Goal: Task Accomplishment & Management: Use online tool/utility

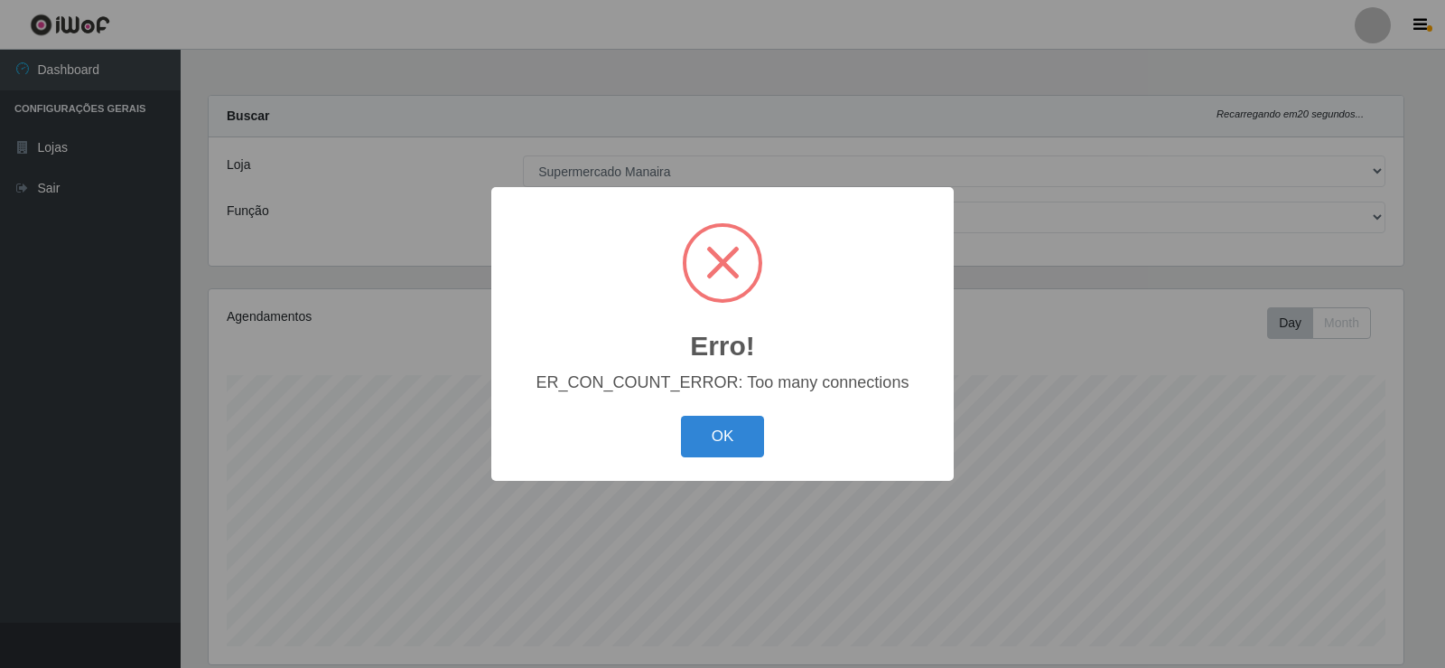
select select "443"
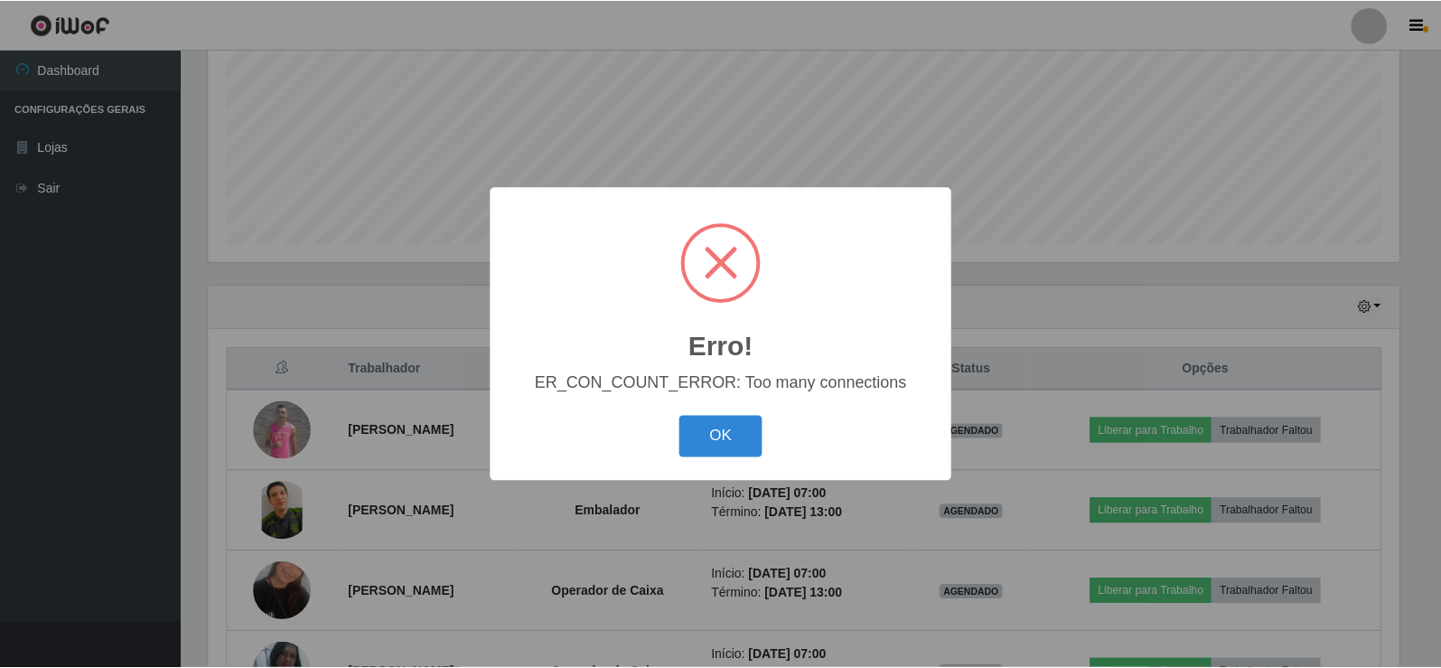
scroll to position [375, 1195]
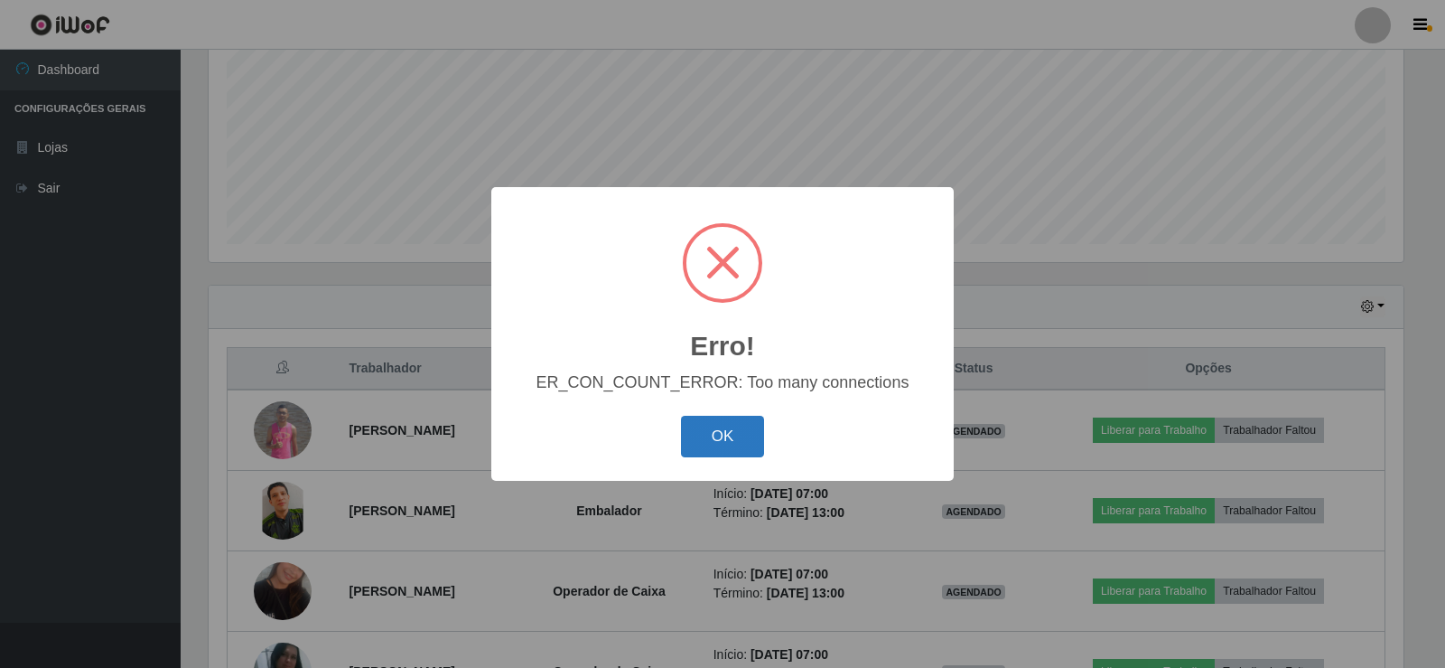
click at [712, 432] on button "OK" at bounding box center [723, 437] width 84 height 42
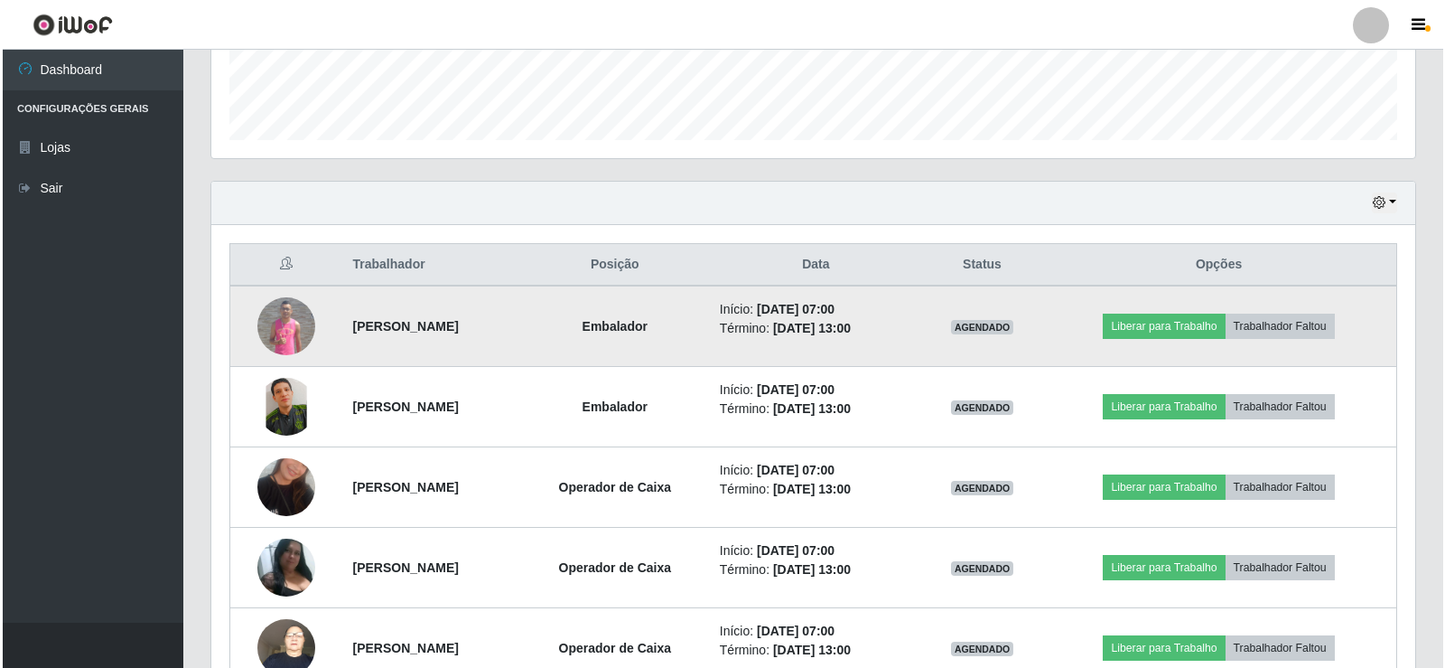
scroll to position [583, 0]
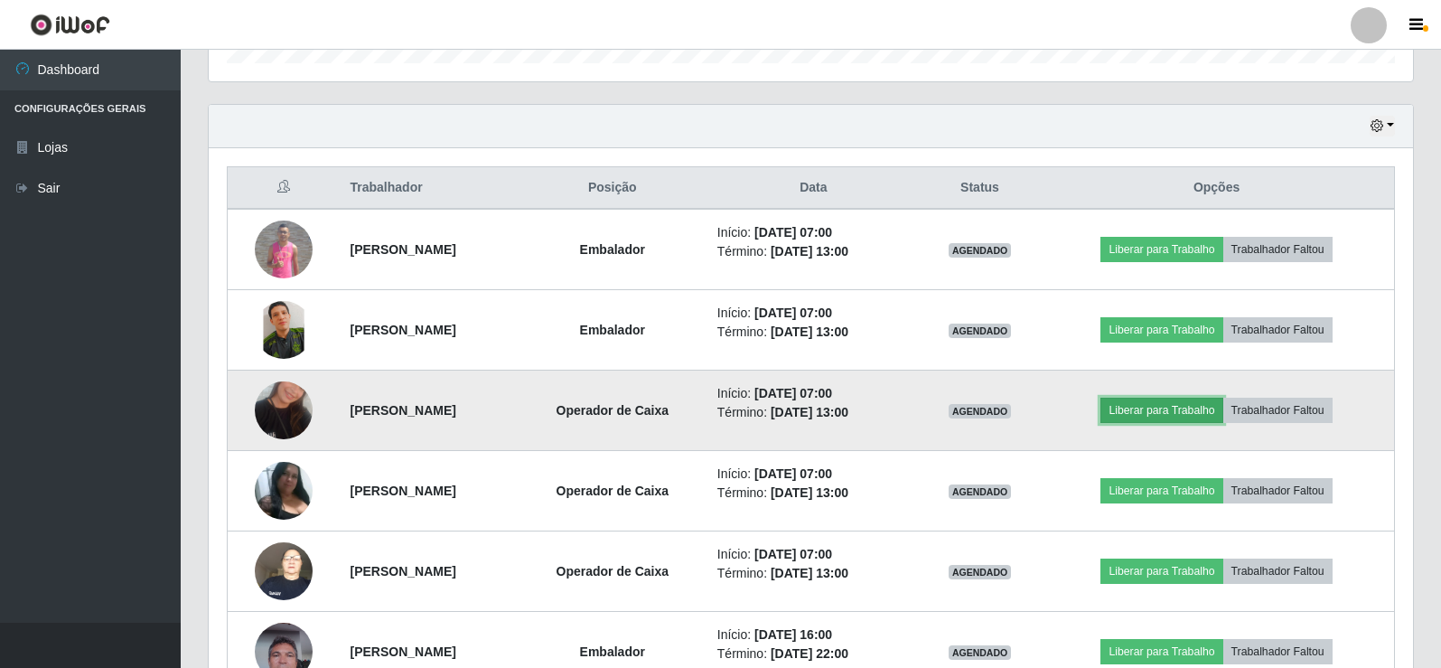
click at [1197, 403] on button "Liberar para Trabalho" at bounding box center [1161, 410] width 122 height 25
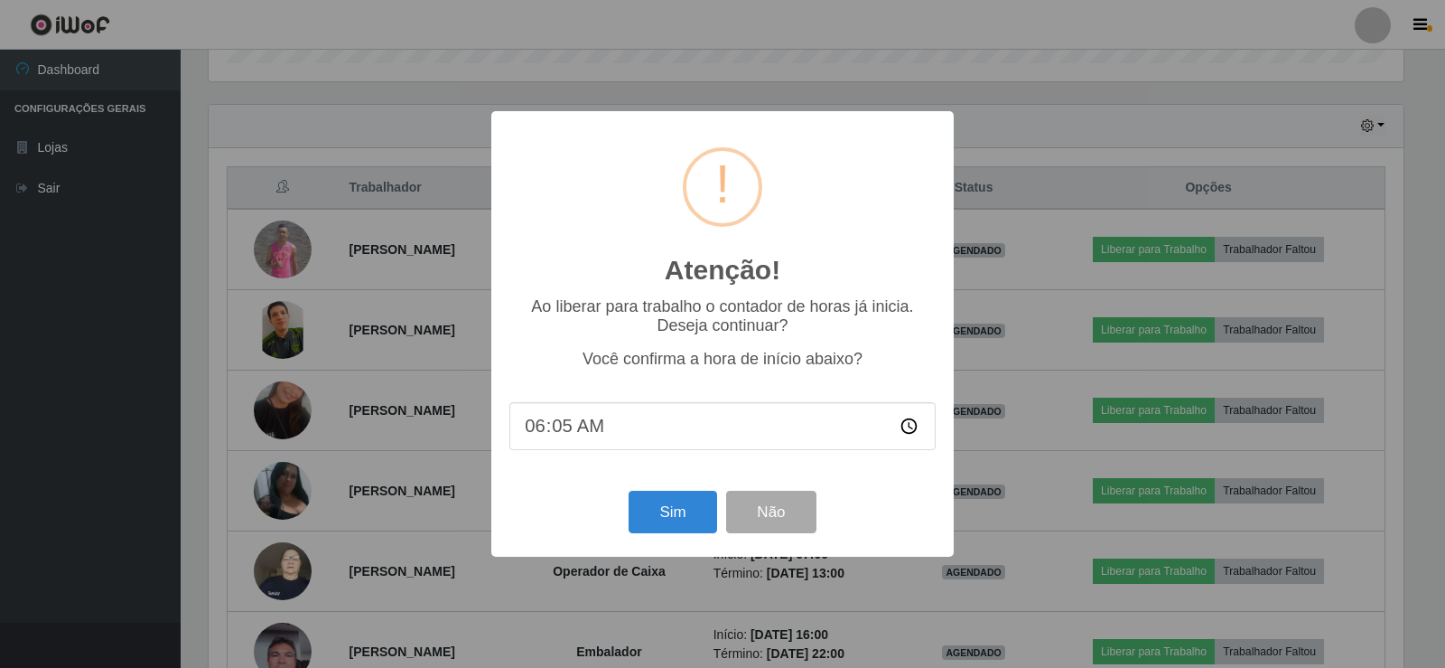
type input "06:56"
click at [678, 528] on button "Sim" at bounding box center [673, 512] width 88 height 42
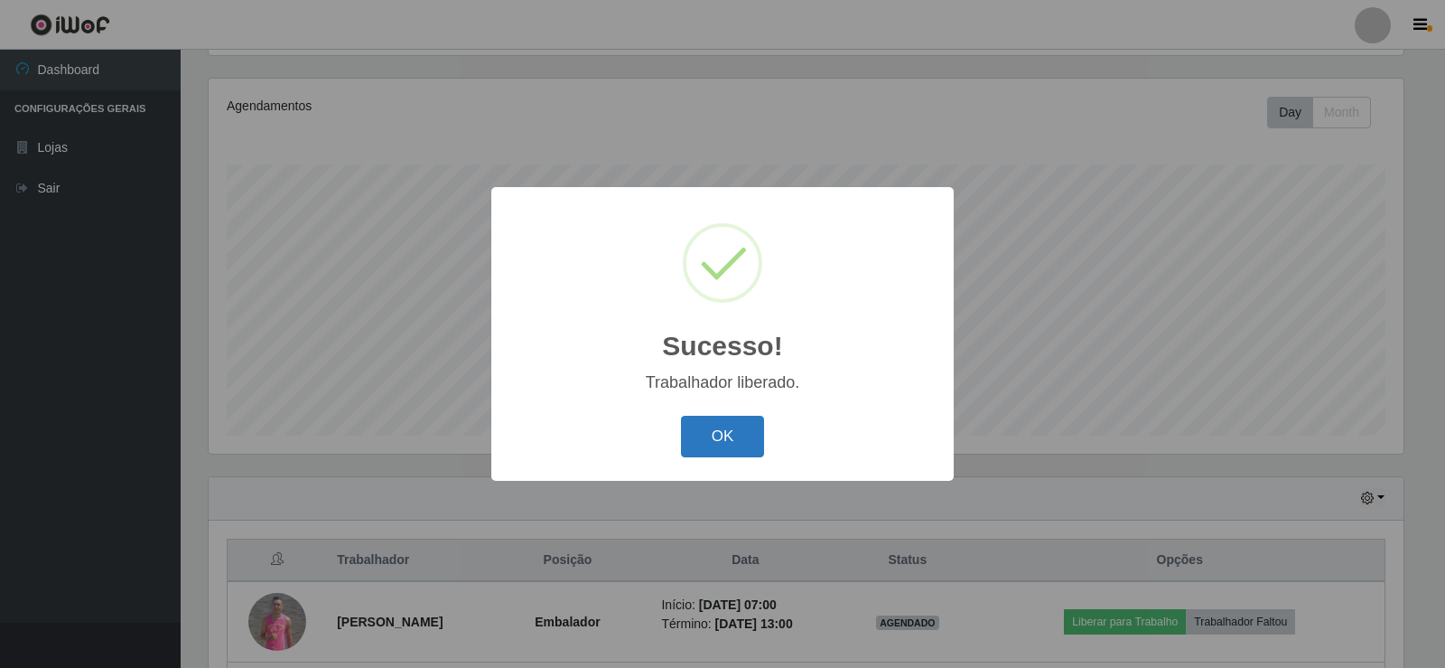
click at [715, 445] on button "OK" at bounding box center [723, 437] width 84 height 42
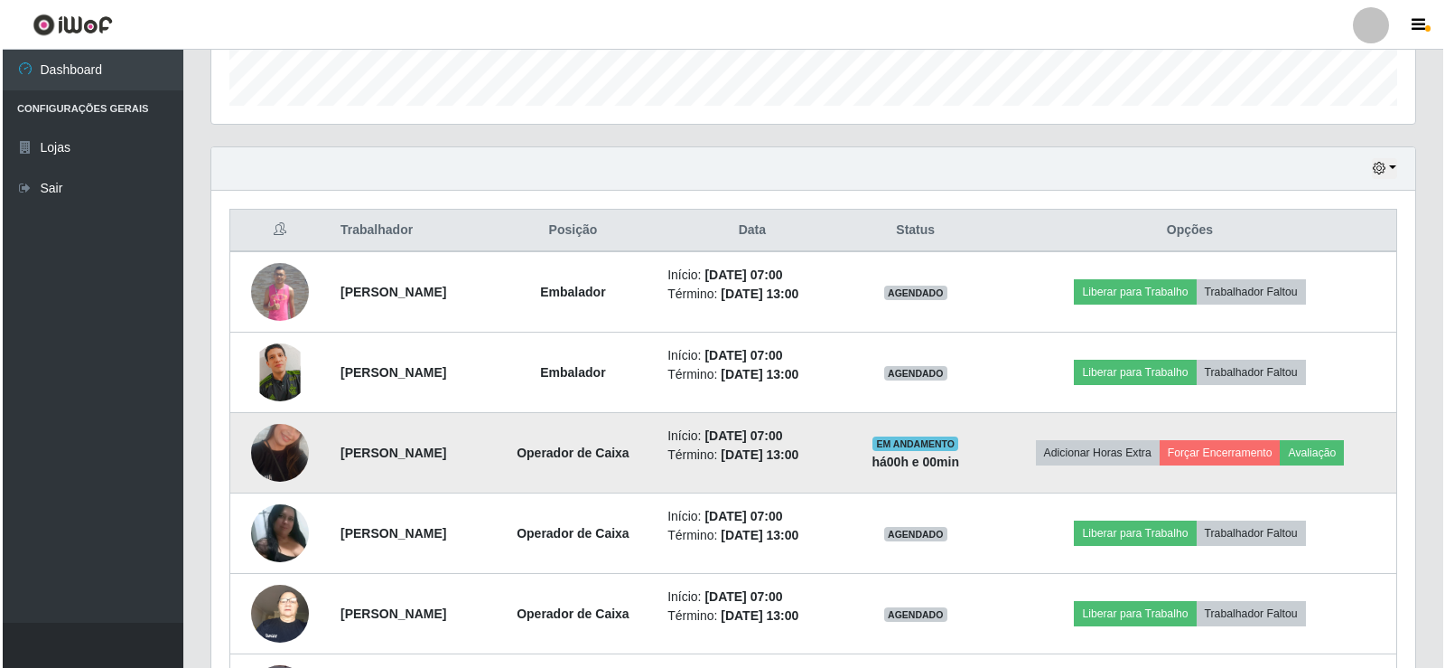
scroll to position [662, 0]
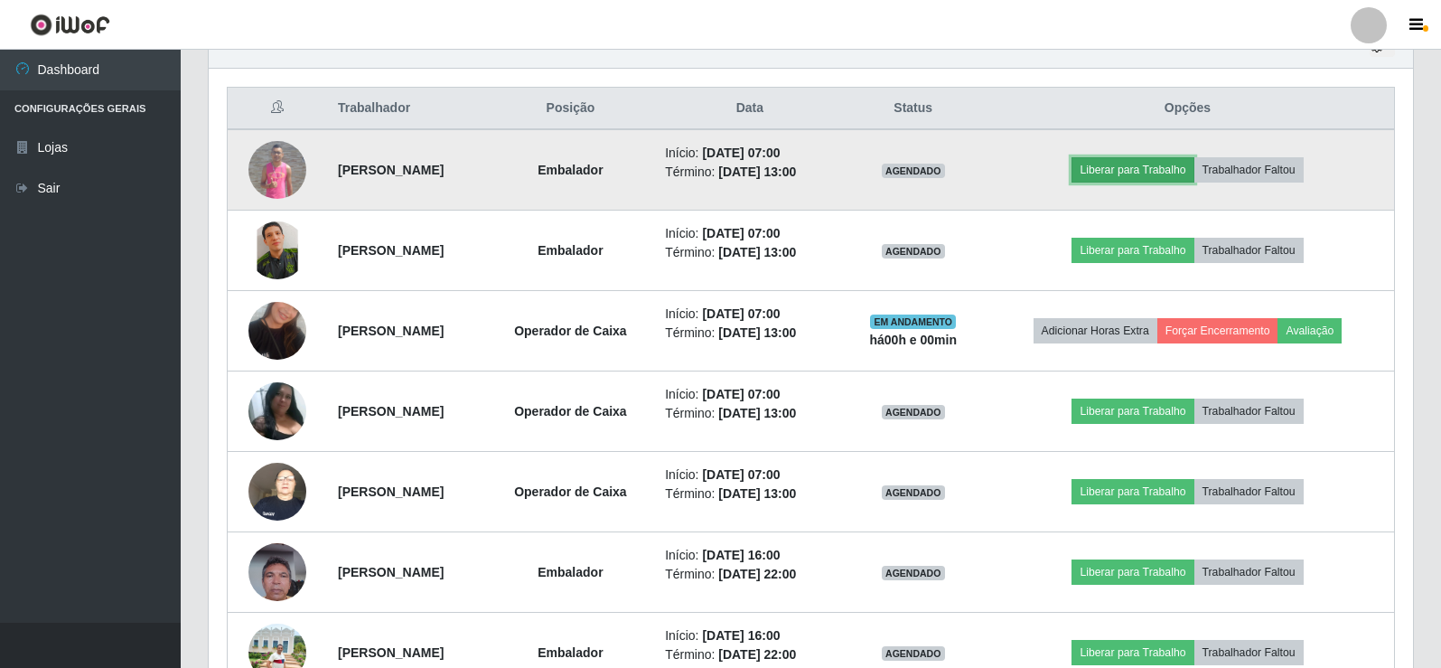
click at [1163, 169] on button "Liberar para Trabalho" at bounding box center [1132, 169] width 122 height 25
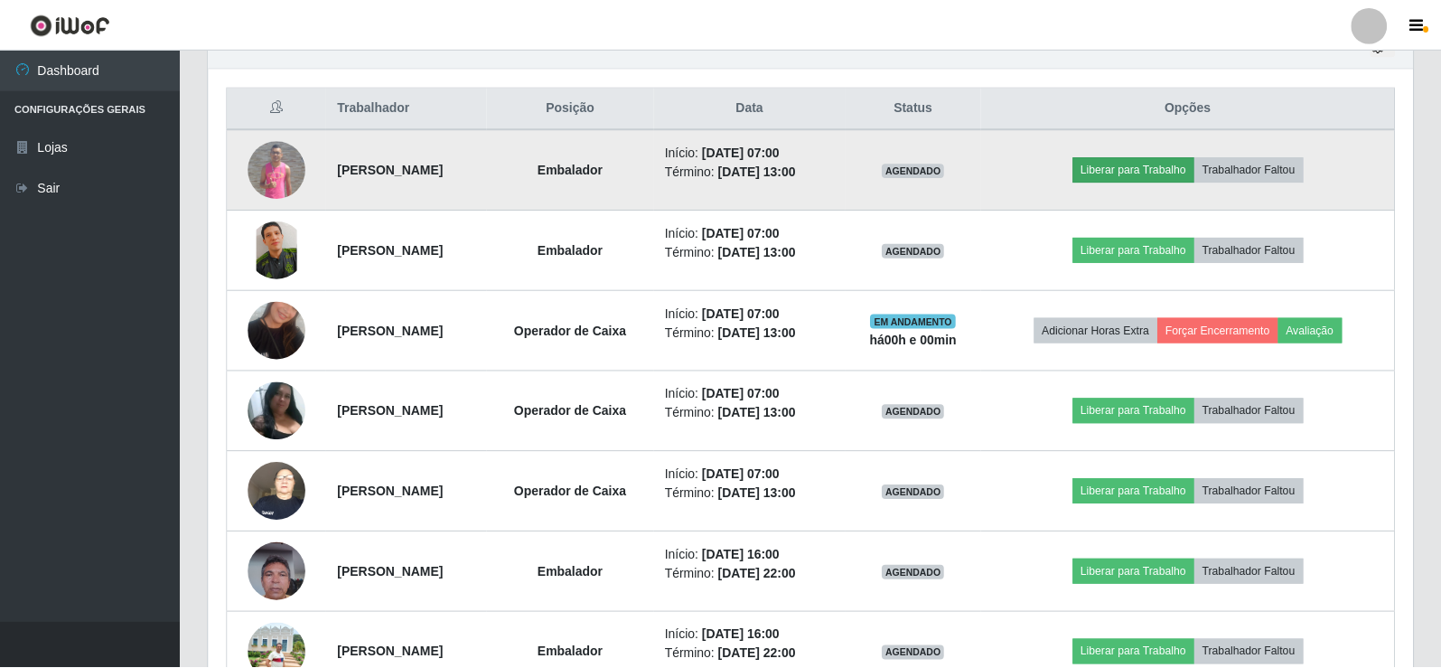
scroll to position [375, 1195]
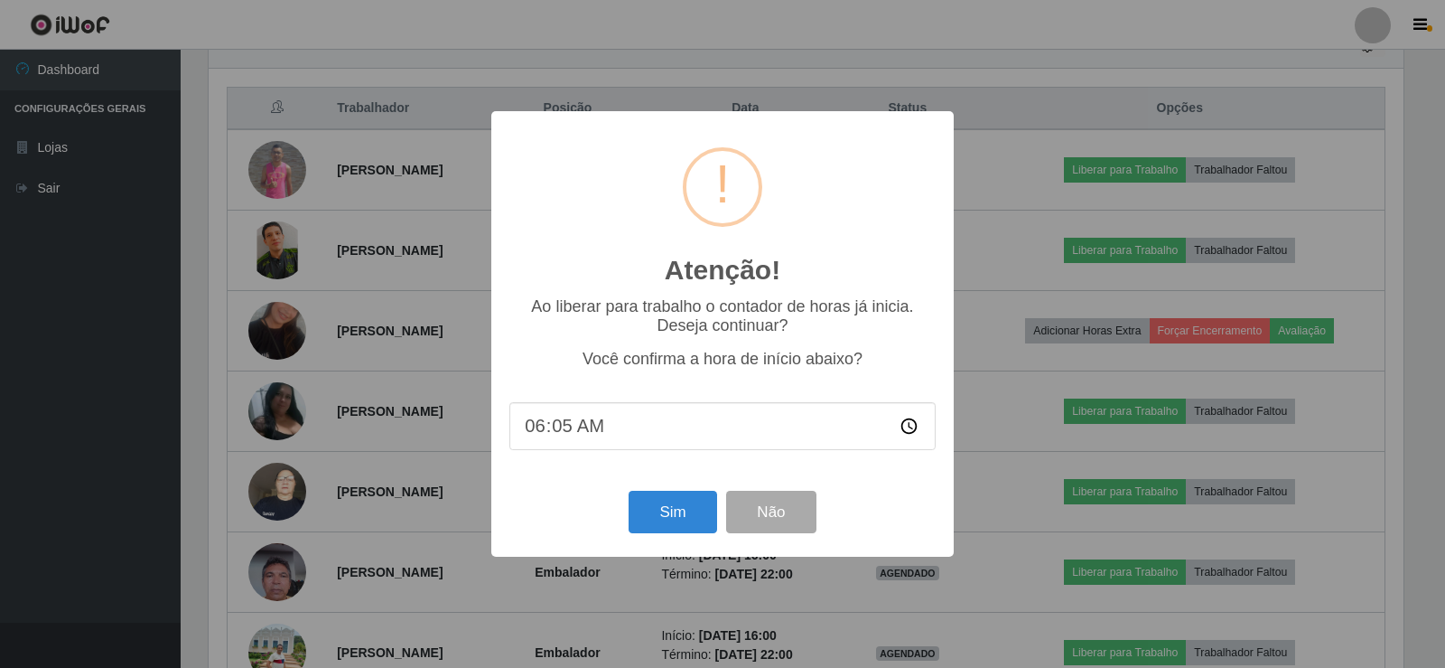
type input "06:57"
click at [669, 509] on button "Sim" at bounding box center [673, 512] width 88 height 42
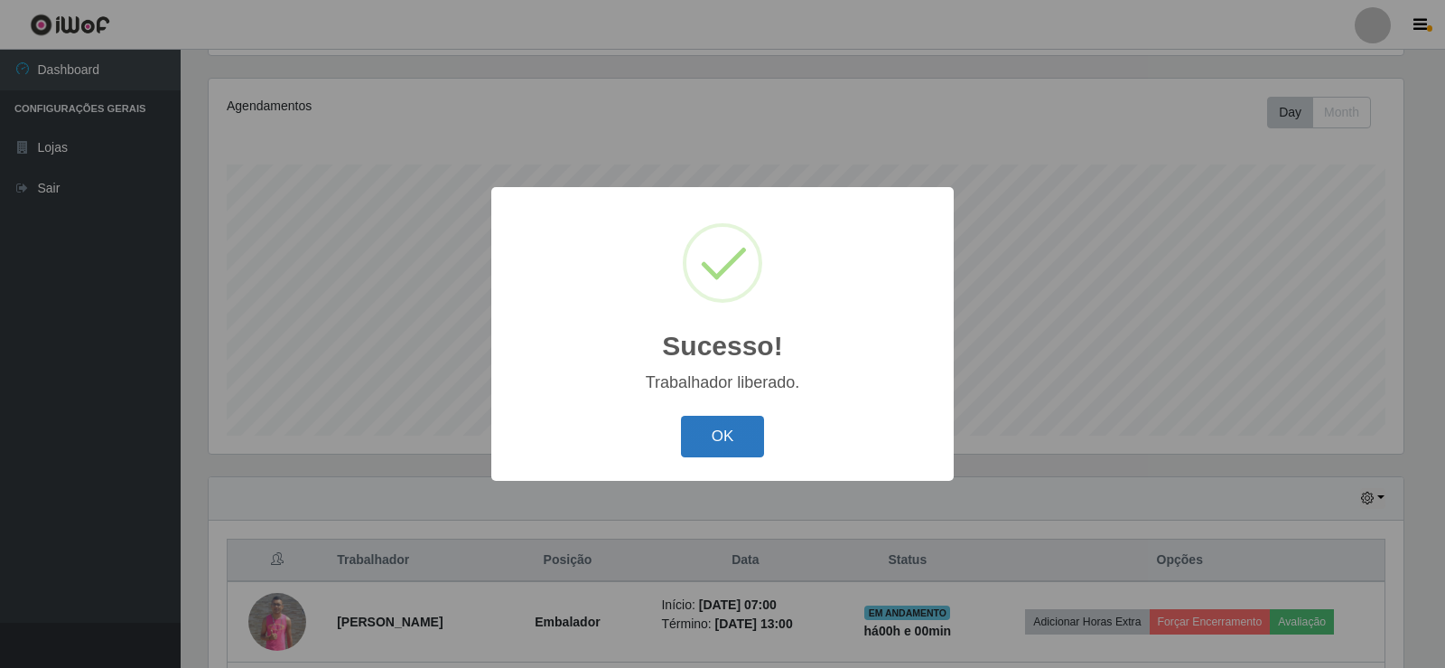
click at [712, 435] on button "OK" at bounding box center [723, 437] width 84 height 42
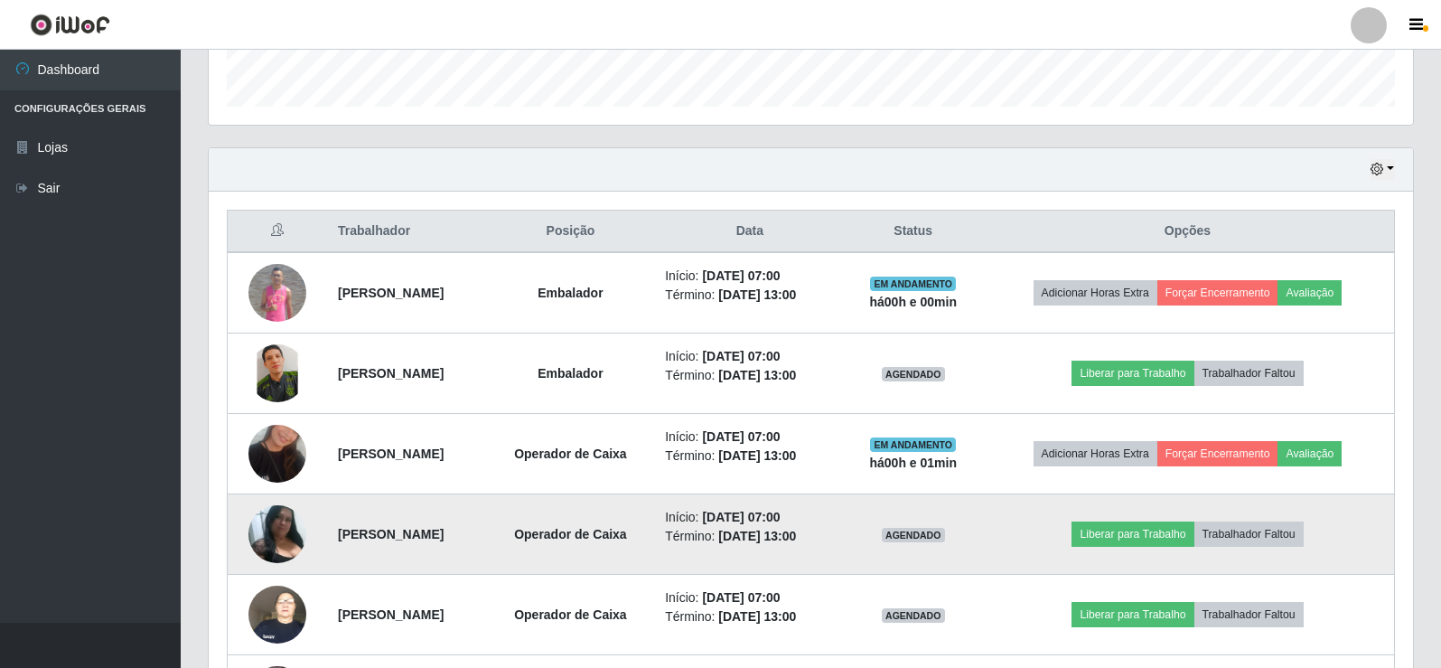
scroll to position [572, 0]
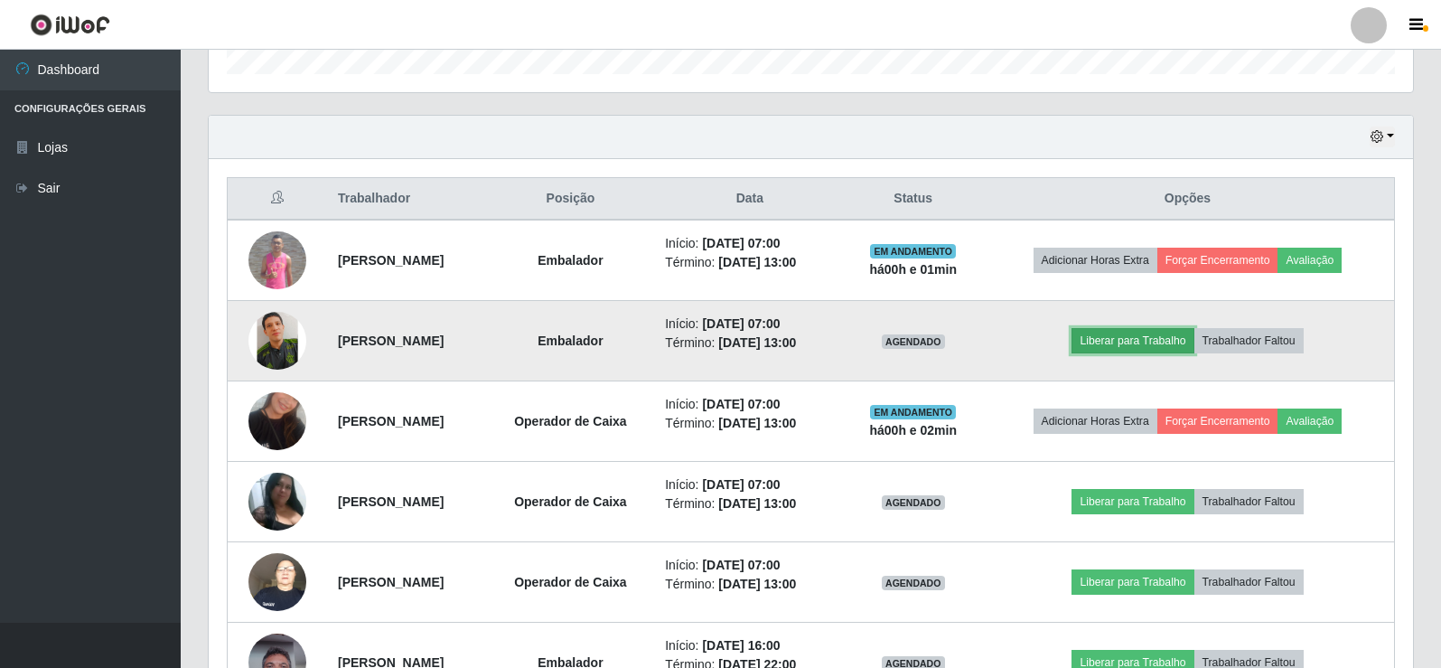
click at [1161, 339] on button "Liberar para Trabalho" at bounding box center [1132, 340] width 122 height 25
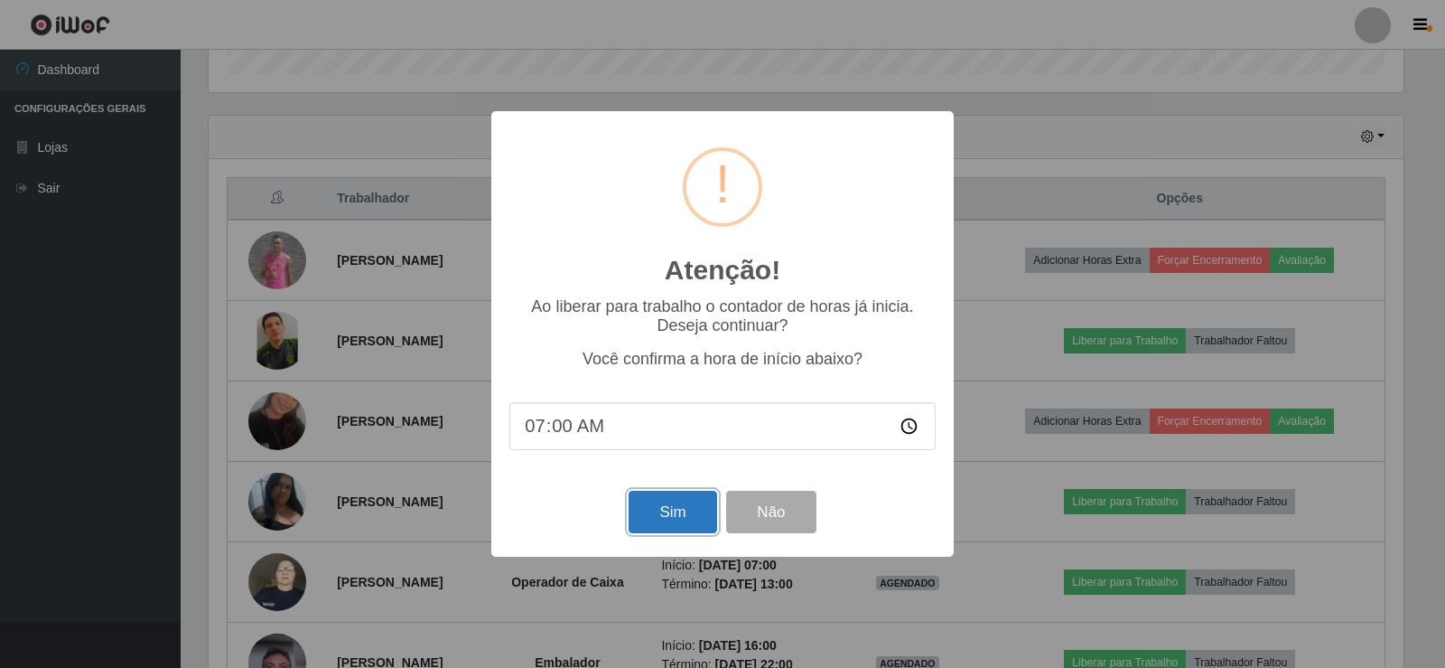
click at [684, 521] on button "Sim" at bounding box center [673, 512] width 88 height 42
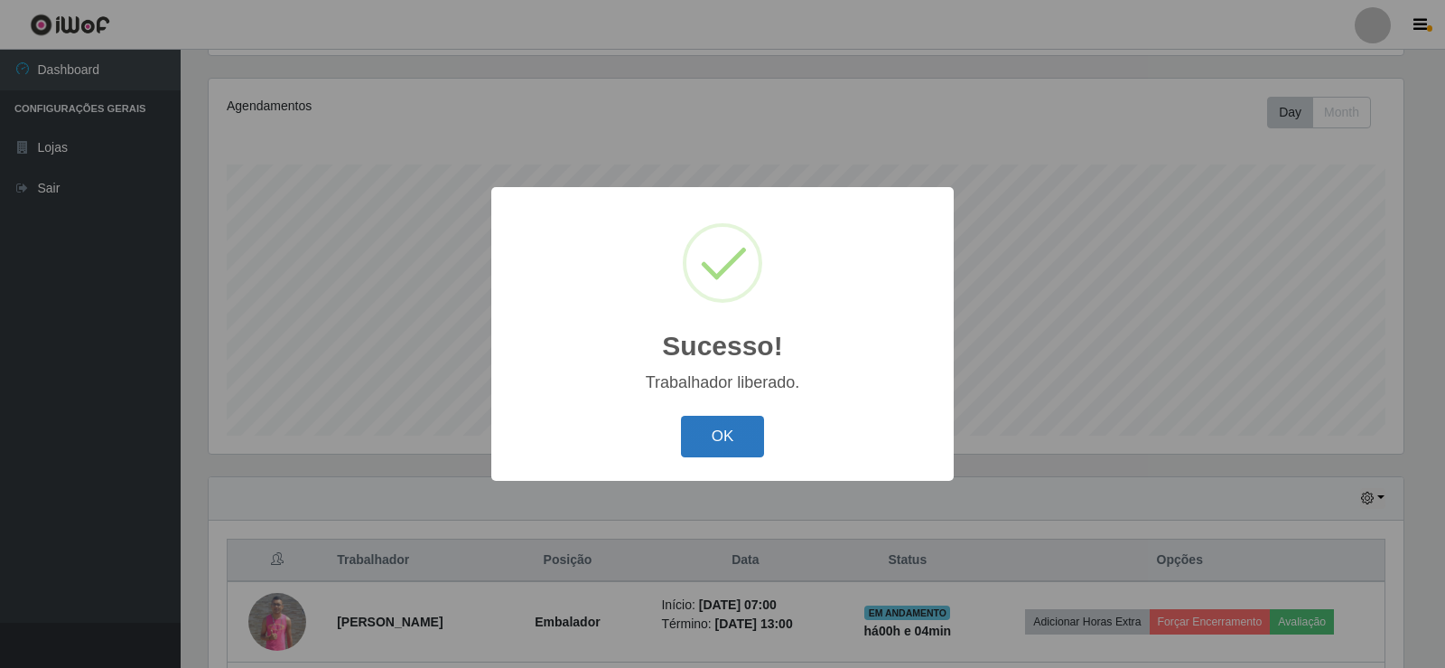
click at [711, 424] on button "OK" at bounding box center [723, 437] width 84 height 42
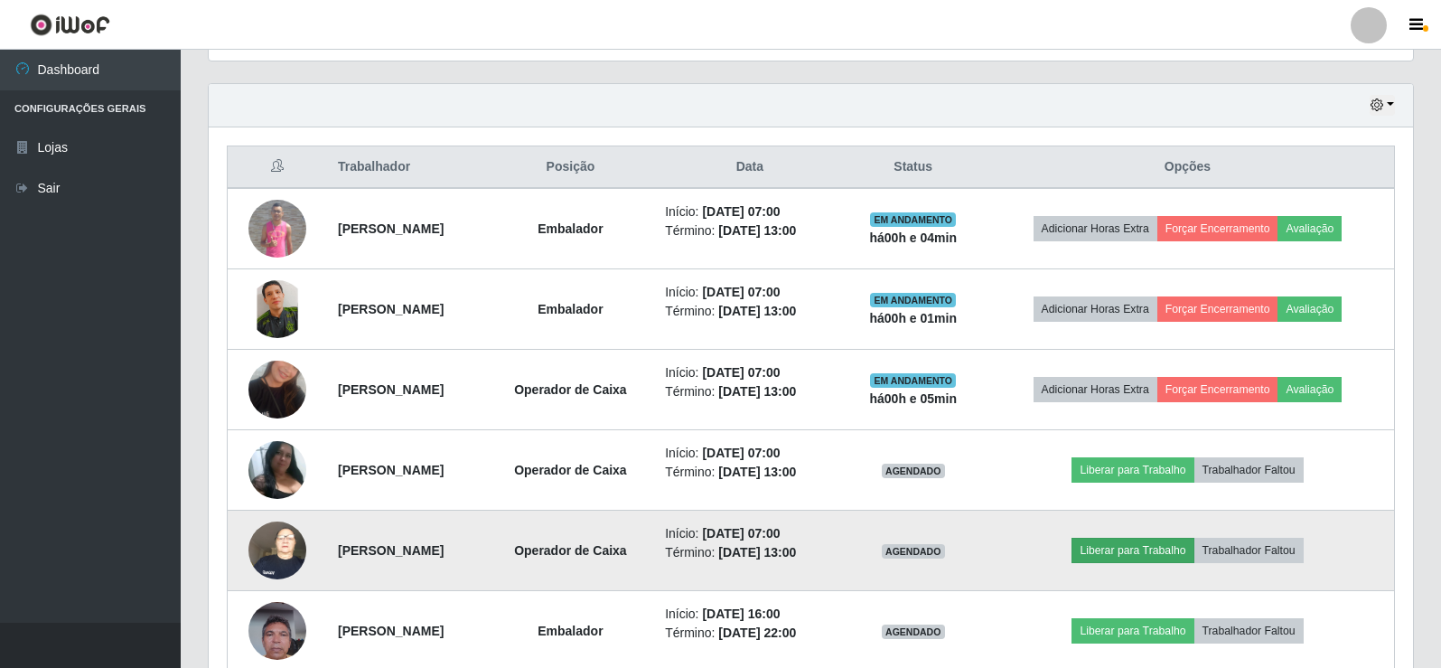
scroll to position [572, 0]
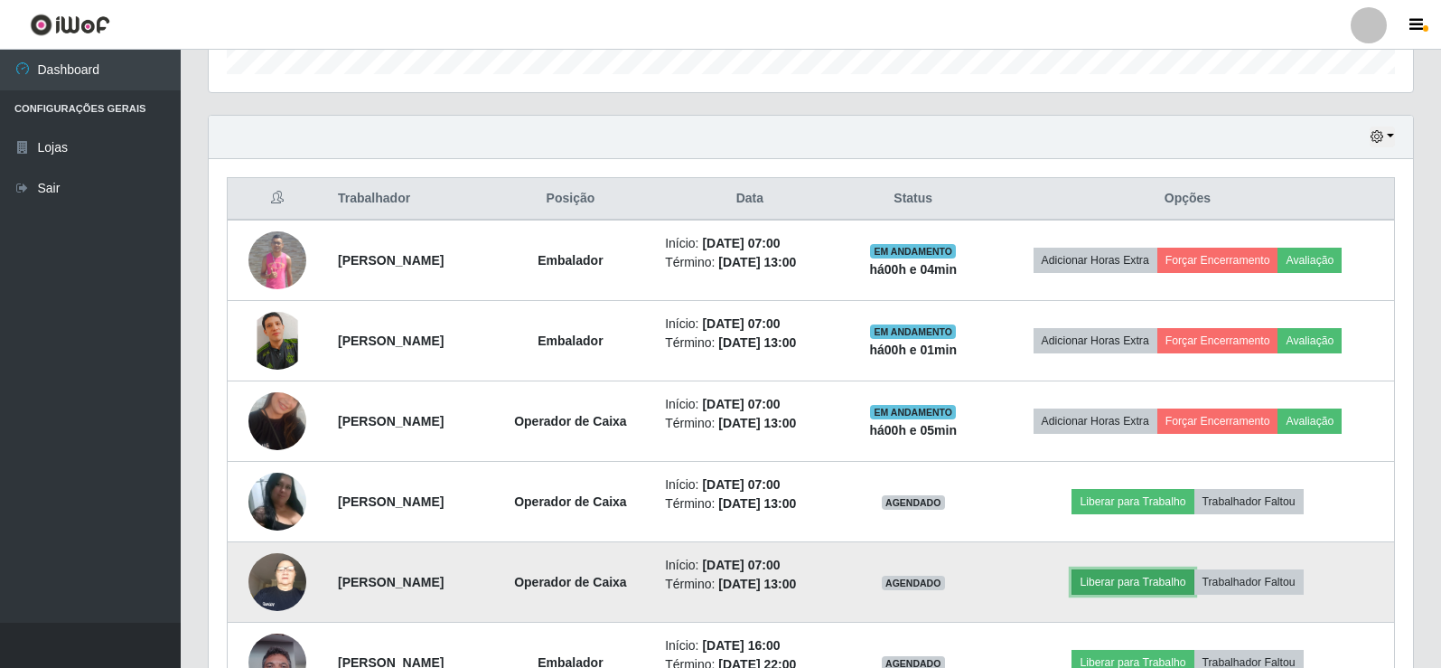
click at [1146, 579] on button "Liberar para Trabalho" at bounding box center [1132, 581] width 122 height 25
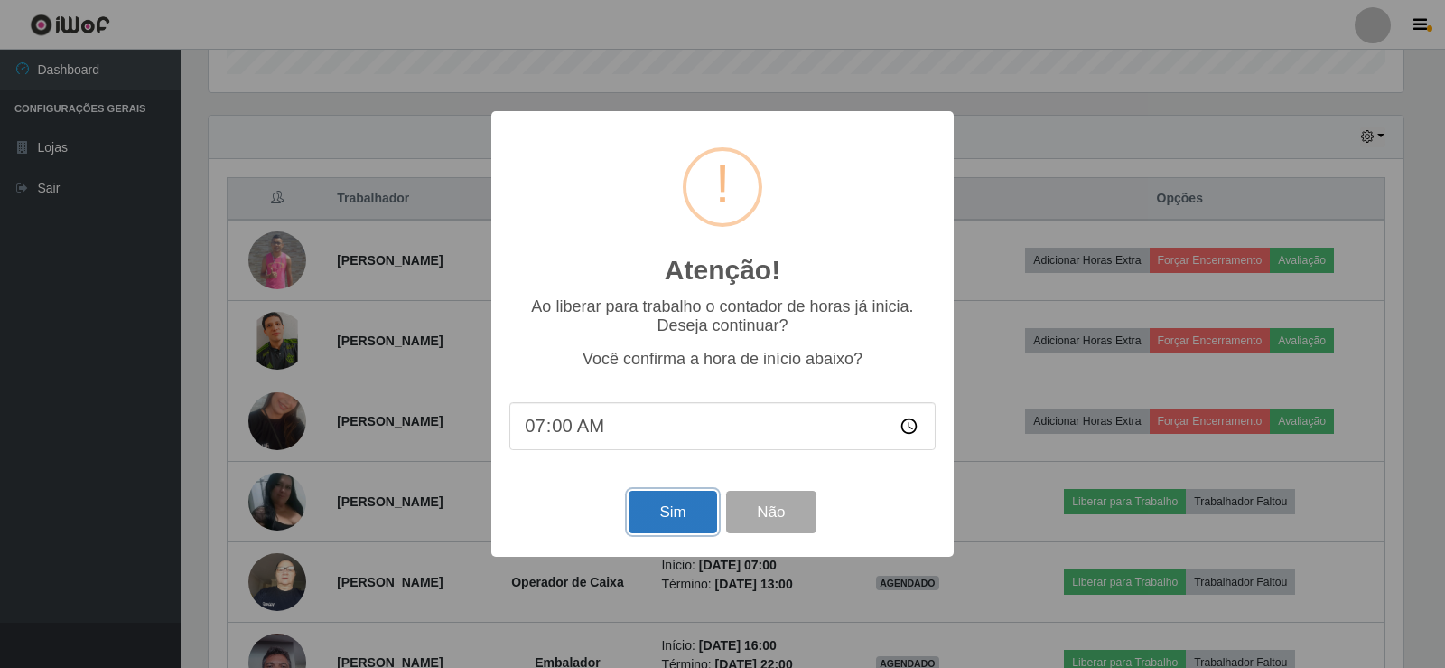
click at [666, 512] on button "Sim" at bounding box center [673, 512] width 88 height 42
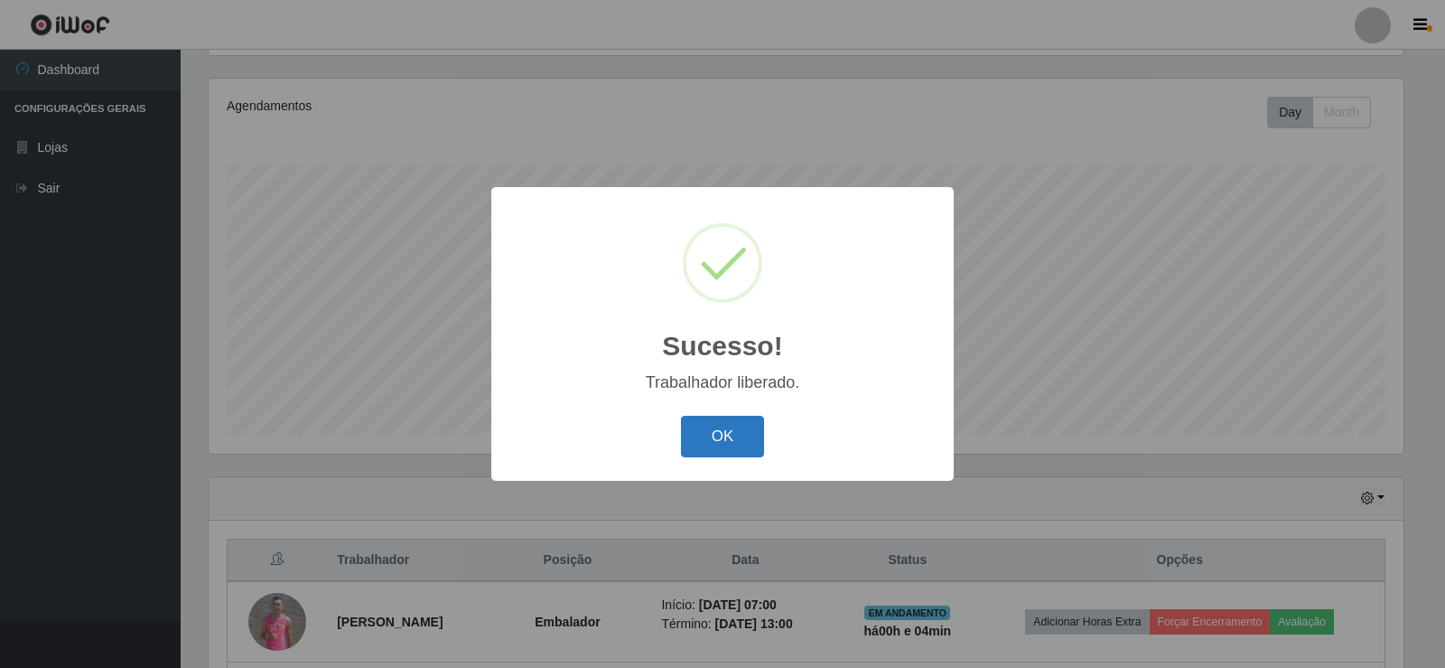
click at [720, 456] on button "OK" at bounding box center [723, 437] width 84 height 42
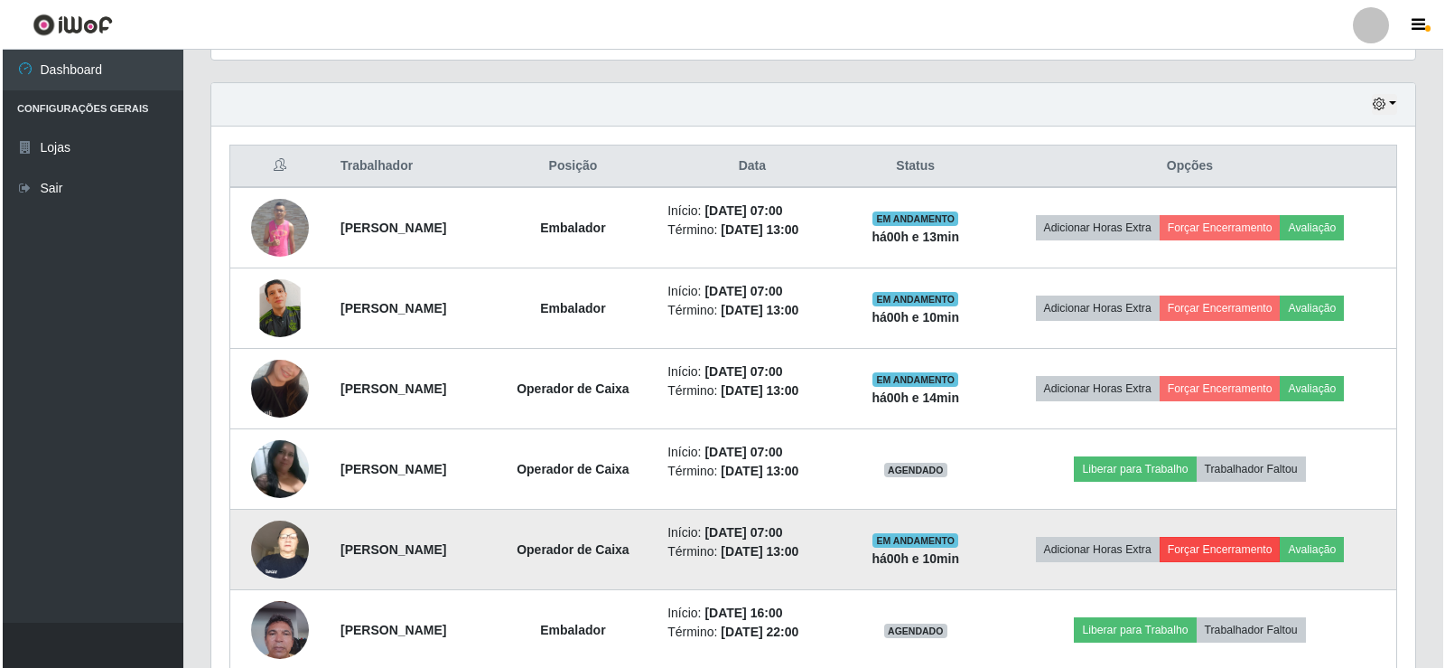
scroll to position [572, 0]
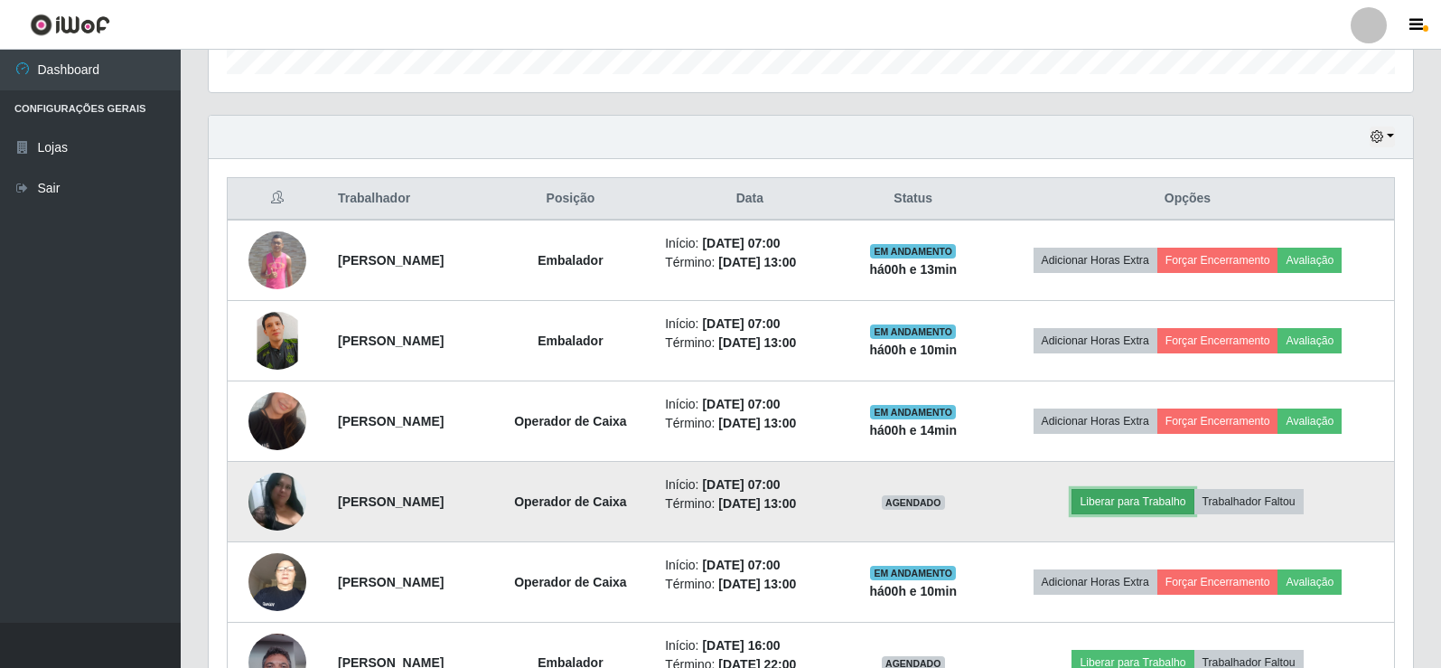
click at [1155, 498] on button "Liberar para Trabalho" at bounding box center [1132, 501] width 122 height 25
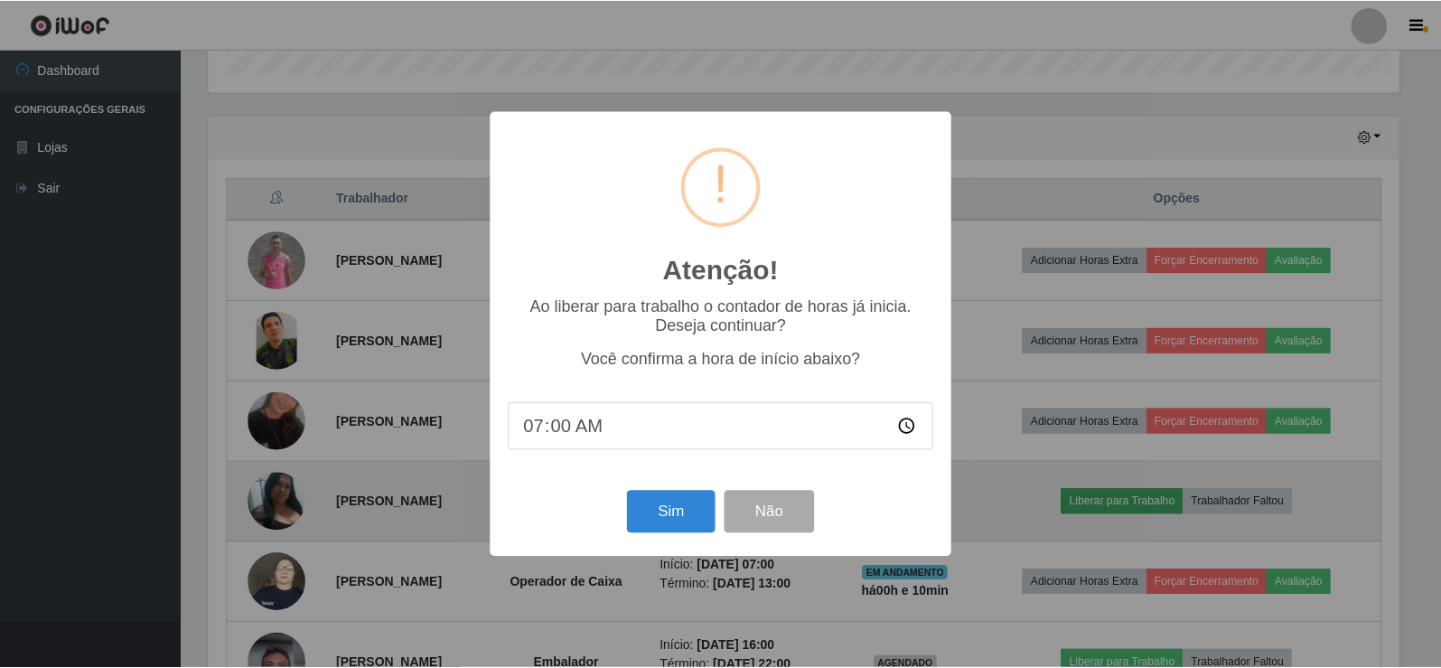
scroll to position [375, 1195]
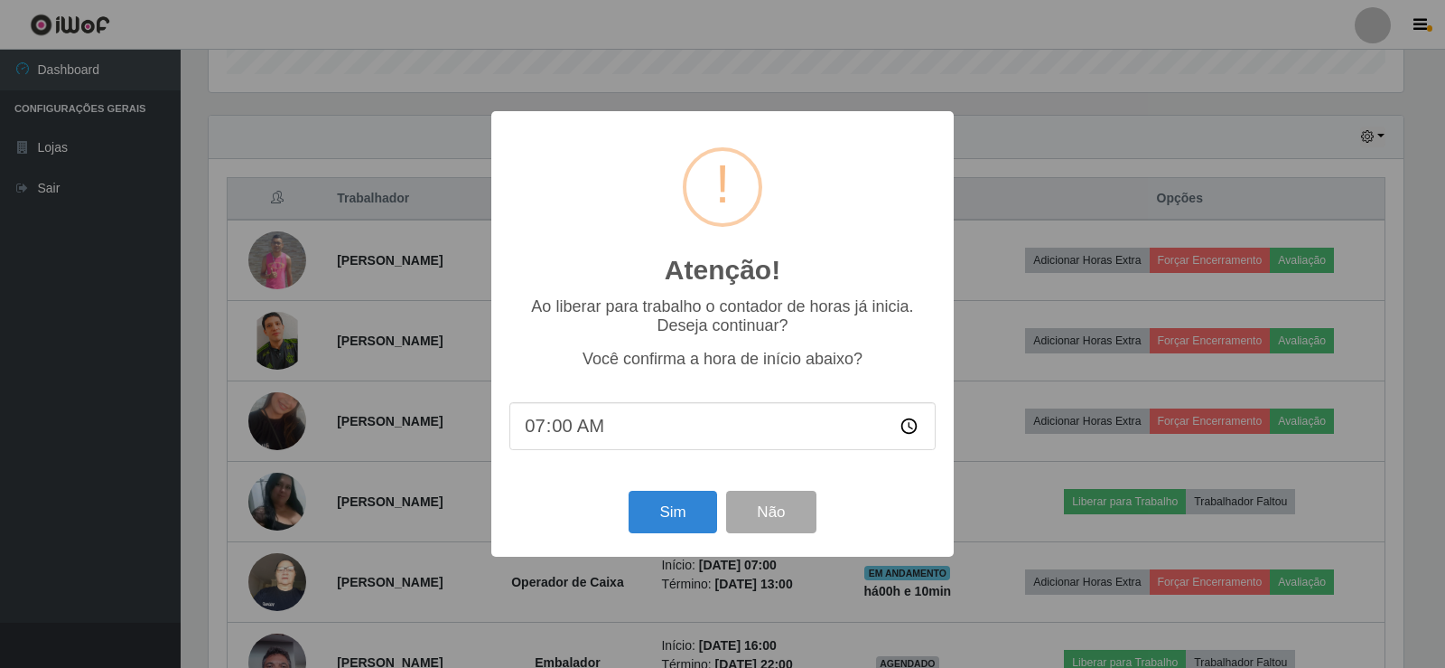
click at [565, 423] on input "07:00" at bounding box center [723, 426] width 426 height 48
type input "07:05"
click at [673, 518] on button "Sim" at bounding box center [673, 512] width 88 height 42
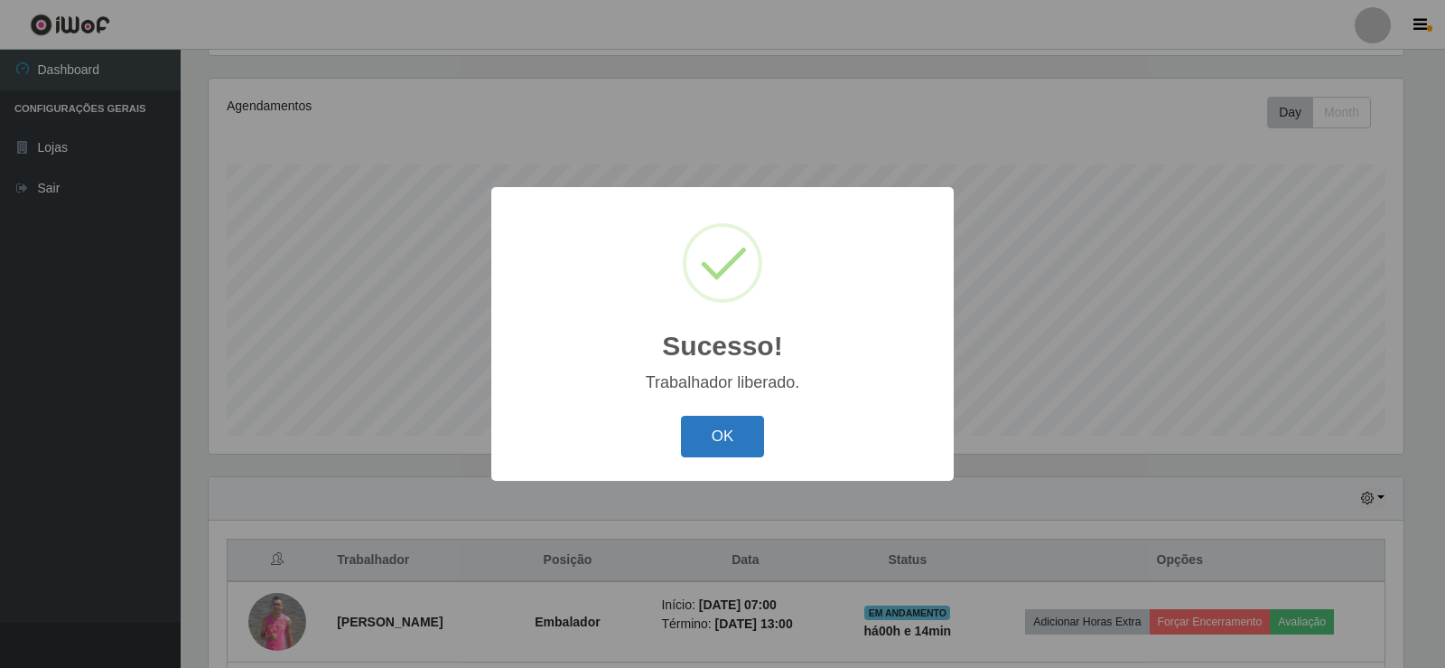
click at [736, 439] on button "OK" at bounding box center [723, 437] width 84 height 42
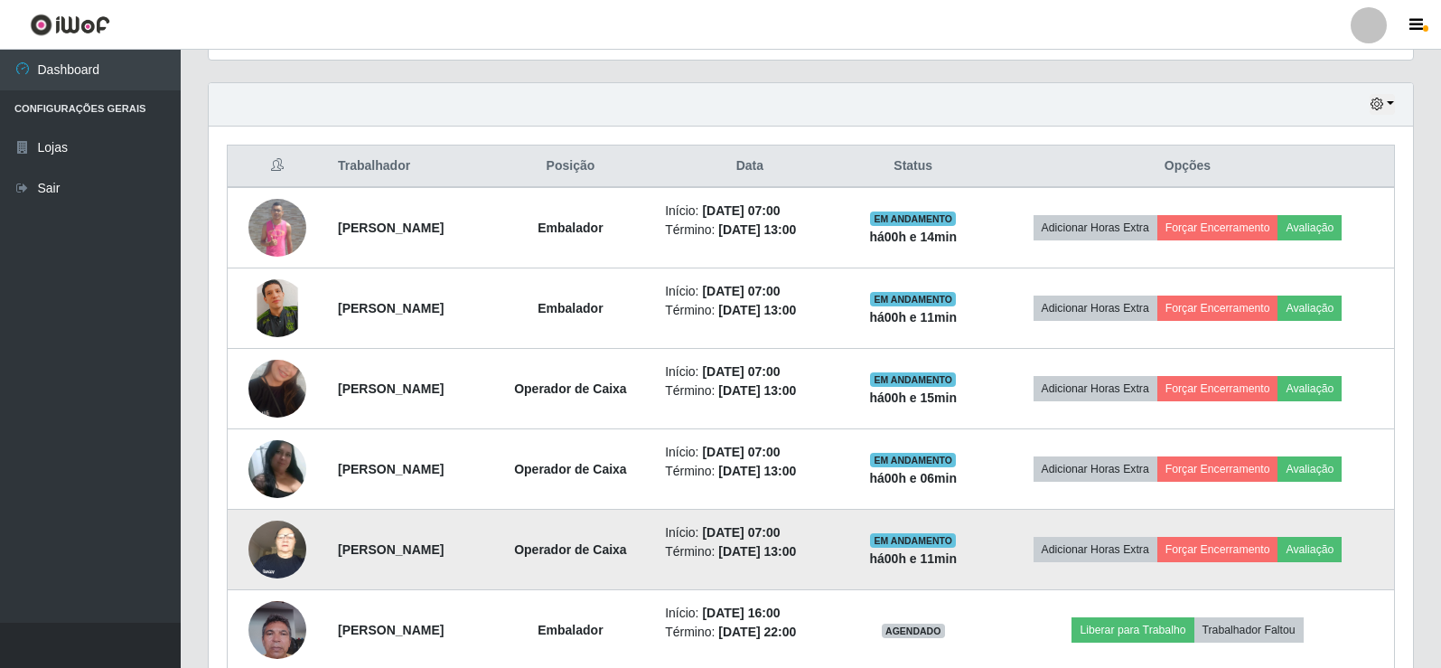
scroll to position [572, 0]
